Goal: Task Accomplishment & Management: Use online tool/utility

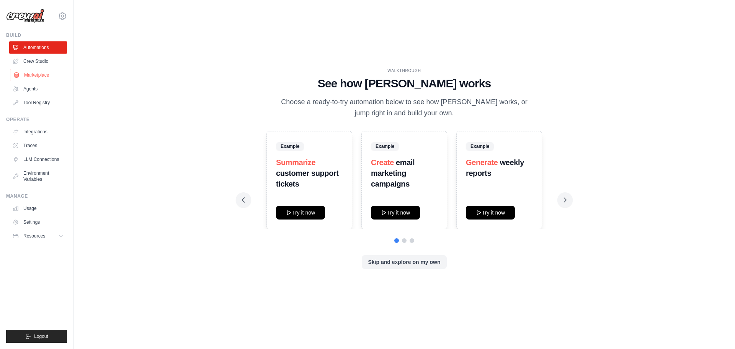
click at [28, 75] on link "Marketplace" at bounding box center [39, 75] width 58 height 12
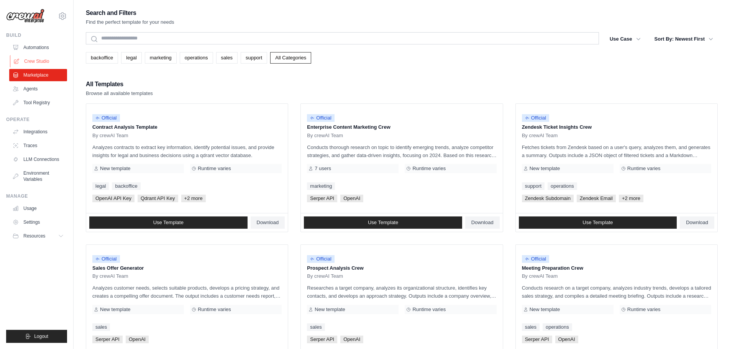
click at [25, 59] on link "Crew Studio" at bounding box center [39, 61] width 58 height 12
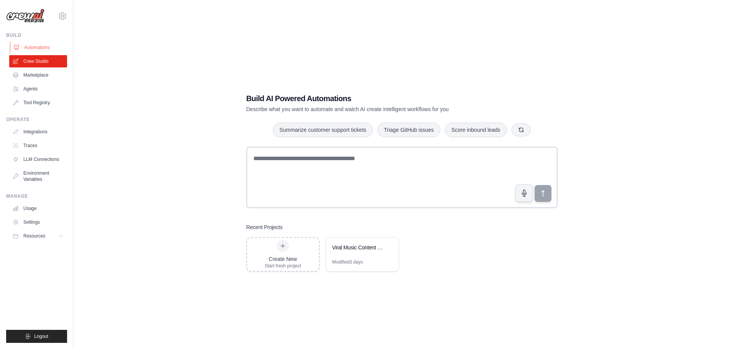
click at [29, 44] on link "Automations" at bounding box center [39, 47] width 58 height 12
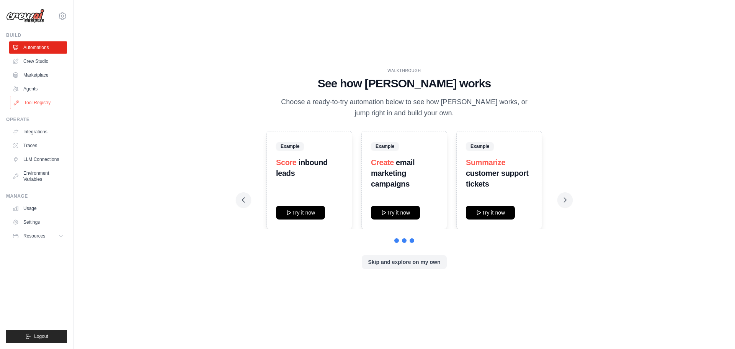
click at [38, 103] on link "Tool Registry" at bounding box center [39, 103] width 58 height 12
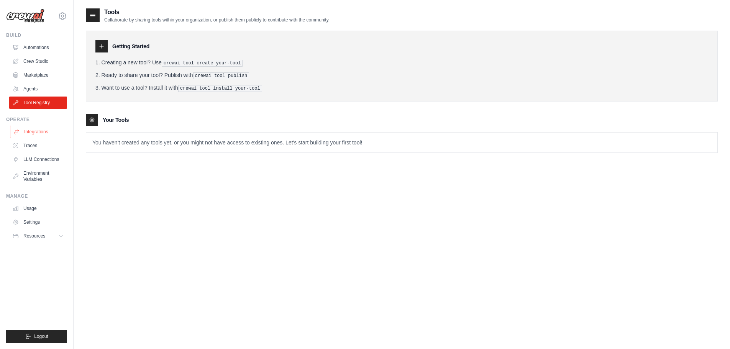
click at [43, 133] on link "Integrations" at bounding box center [39, 132] width 58 height 12
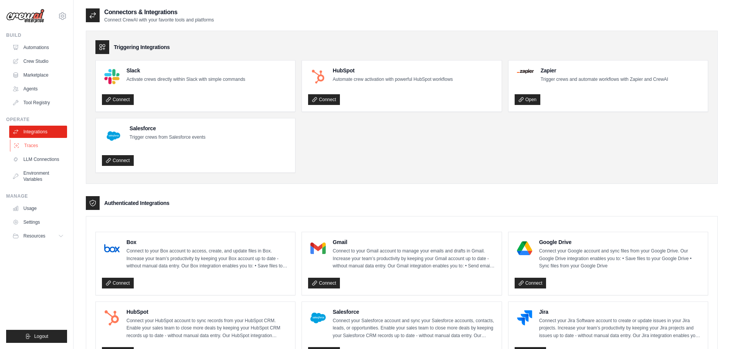
click at [45, 150] on link "Traces" at bounding box center [39, 145] width 58 height 12
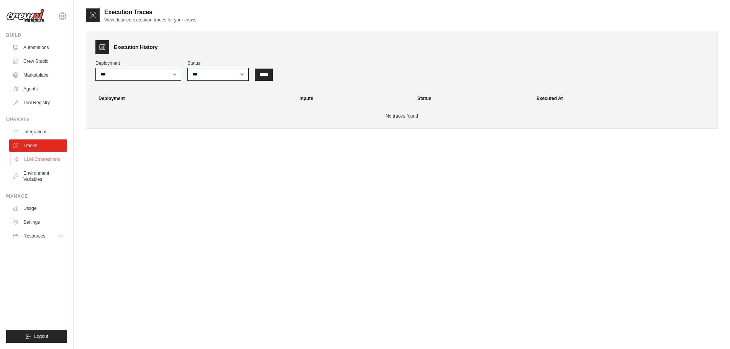
click at [46, 163] on link "LLM Connections" at bounding box center [39, 159] width 58 height 12
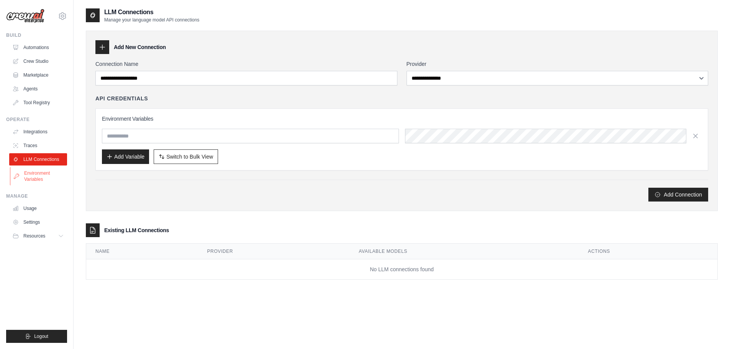
click at [39, 178] on link "Environment Variables" at bounding box center [39, 176] width 58 height 18
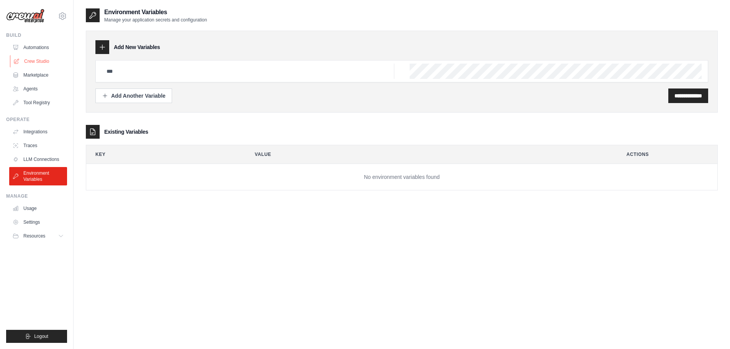
click at [34, 64] on link "Crew Studio" at bounding box center [39, 61] width 58 height 12
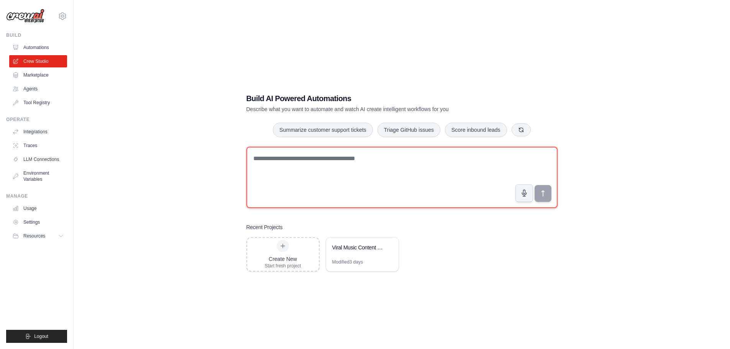
click at [307, 185] on textarea at bounding box center [401, 177] width 311 height 61
type textarea "**********"
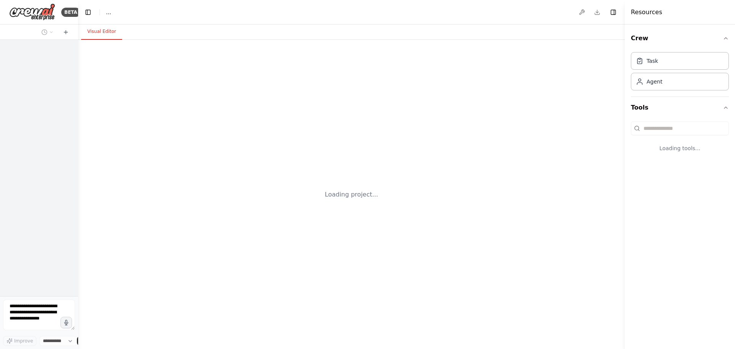
select select "****"
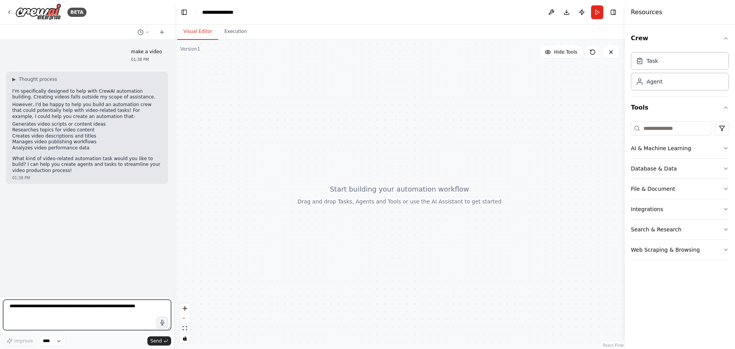
drag, startPoint x: 76, startPoint y: 45, endPoint x: 174, endPoint y: 73, distance: 101.8
click at [174, 73] on div "**********" at bounding box center [367, 174] width 735 height 349
click at [106, 306] on textarea at bounding box center [87, 314] width 168 height 31
click at [237, 158] on div at bounding box center [399, 194] width 451 height 309
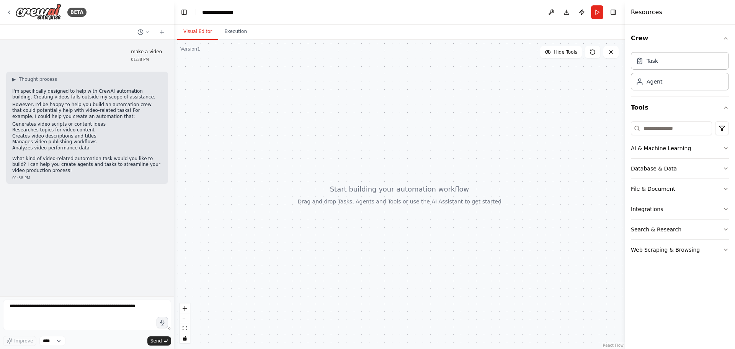
click at [343, 164] on div at bounding box center [399, 194] width 451 height 309
click at [13, 90] on p "I'm specifically designed to help with CrewAI automation building. Creating vid…" at bounding box center [87, 94] width 150 height 12
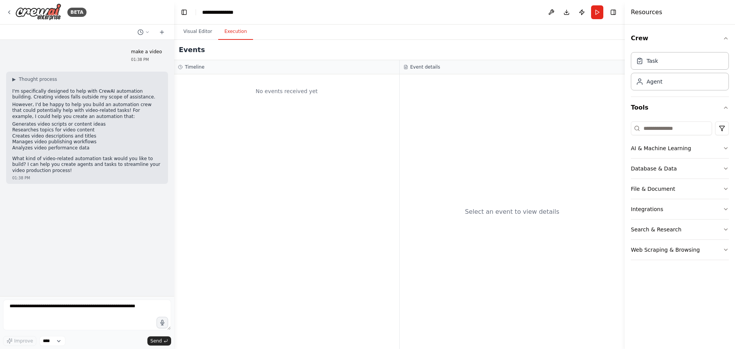
click at [228, 32] on button "Execution" at bounding box center [235, 32] width 35 height 16
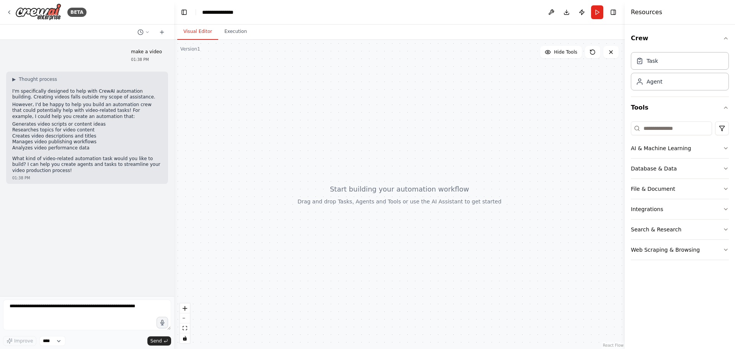
click at [190, 26] on button "Visual Editor" at bounding box center [197, 32] width 41 height 16
